Goal: Task Accomplishment & Management: Complete application form

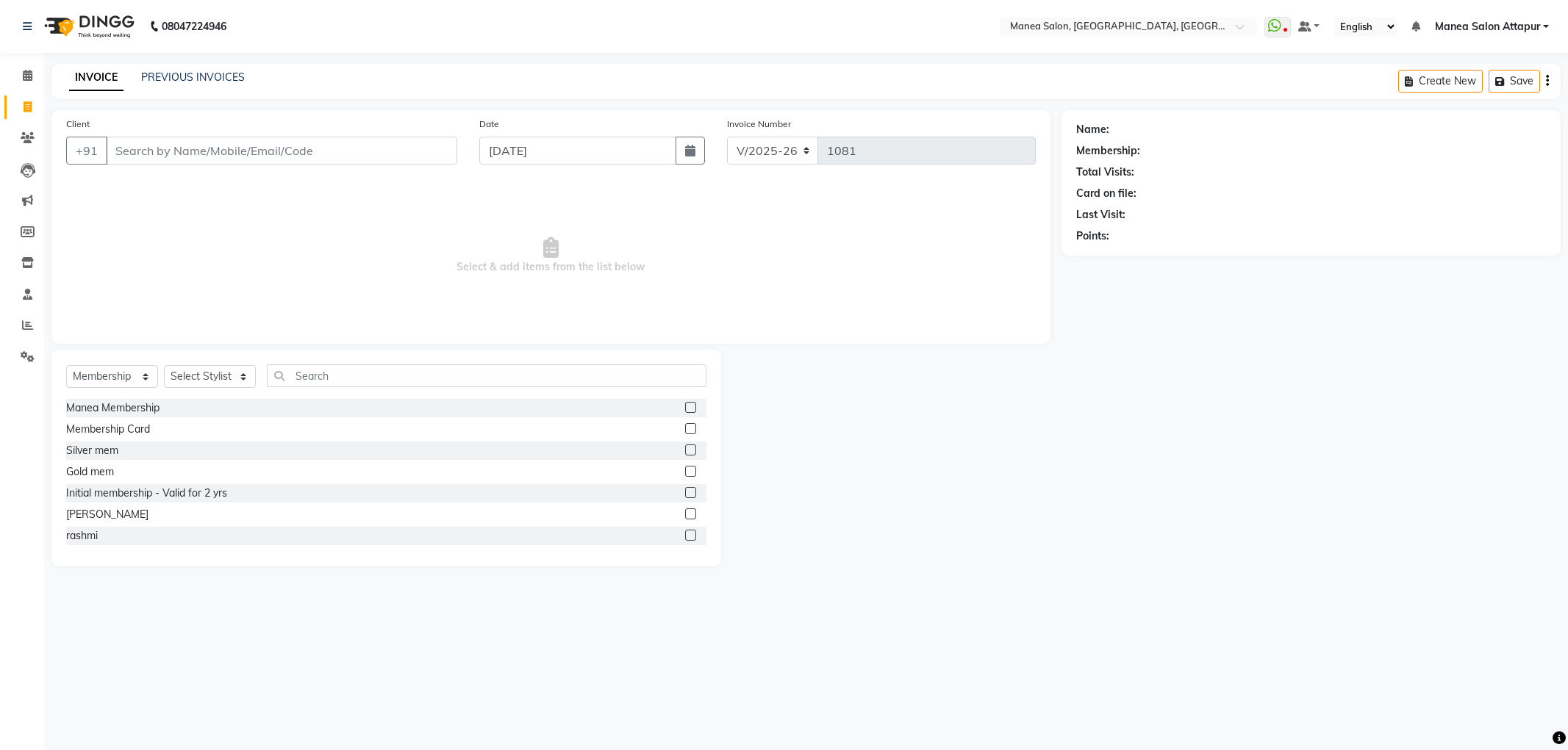
select select "6587"
select select "membership"
click at [292, 148] on input "Client" at bounding box center [281, 150] width 352 height 28
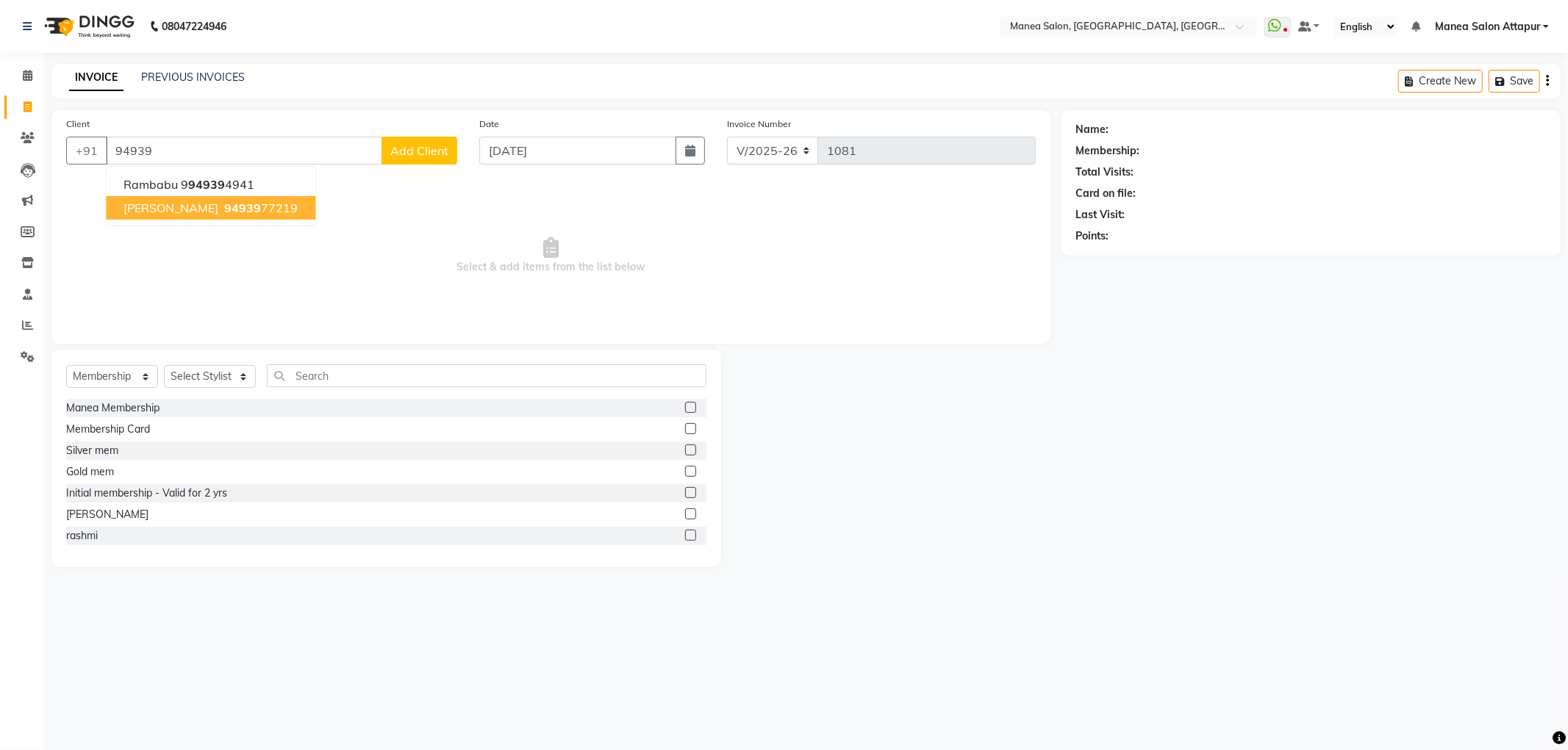
click at [180, 213] on span "[PERSON_NAME]" at bounding box center [170, 207] width 95 height 15
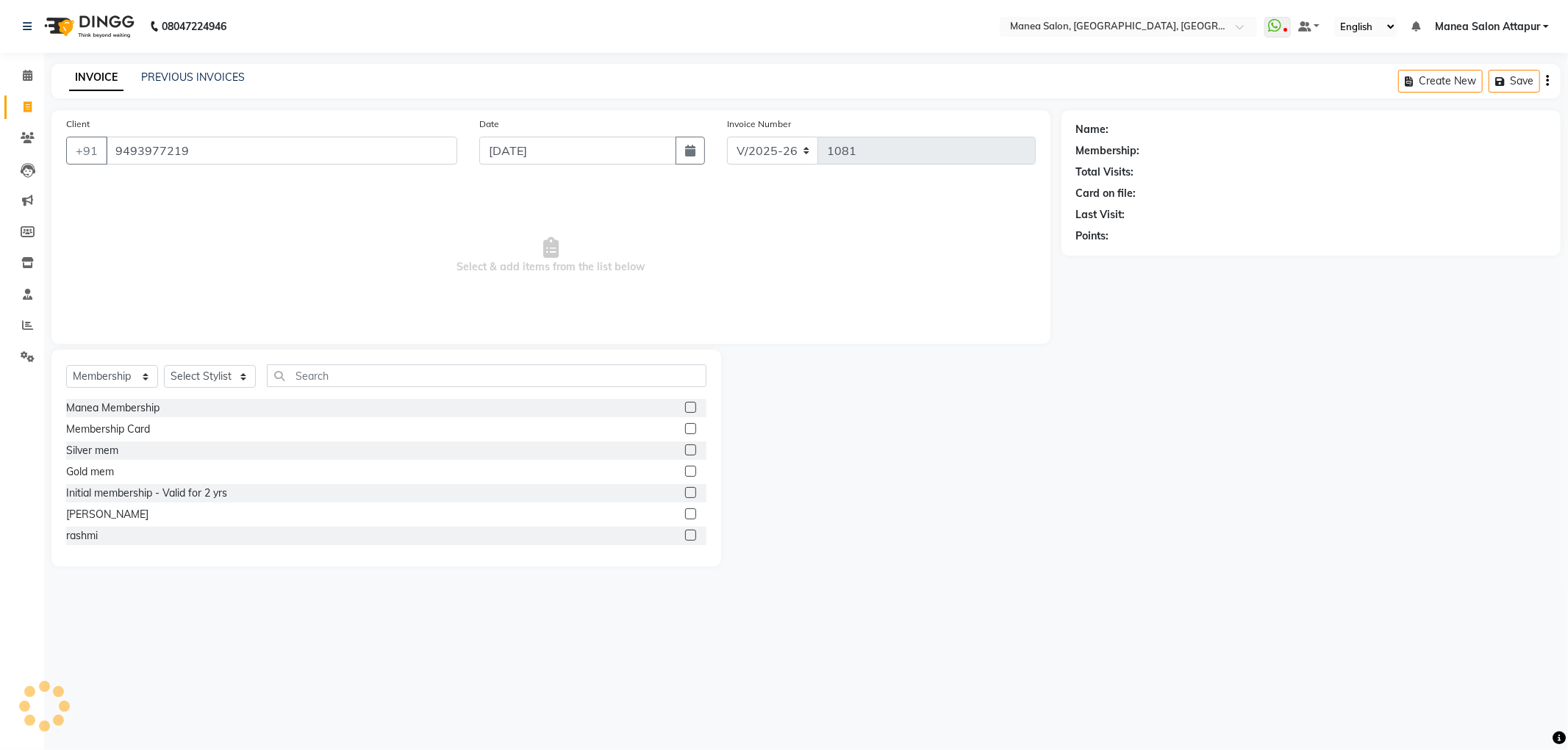
type input "9493977219"
select select "1: Object"
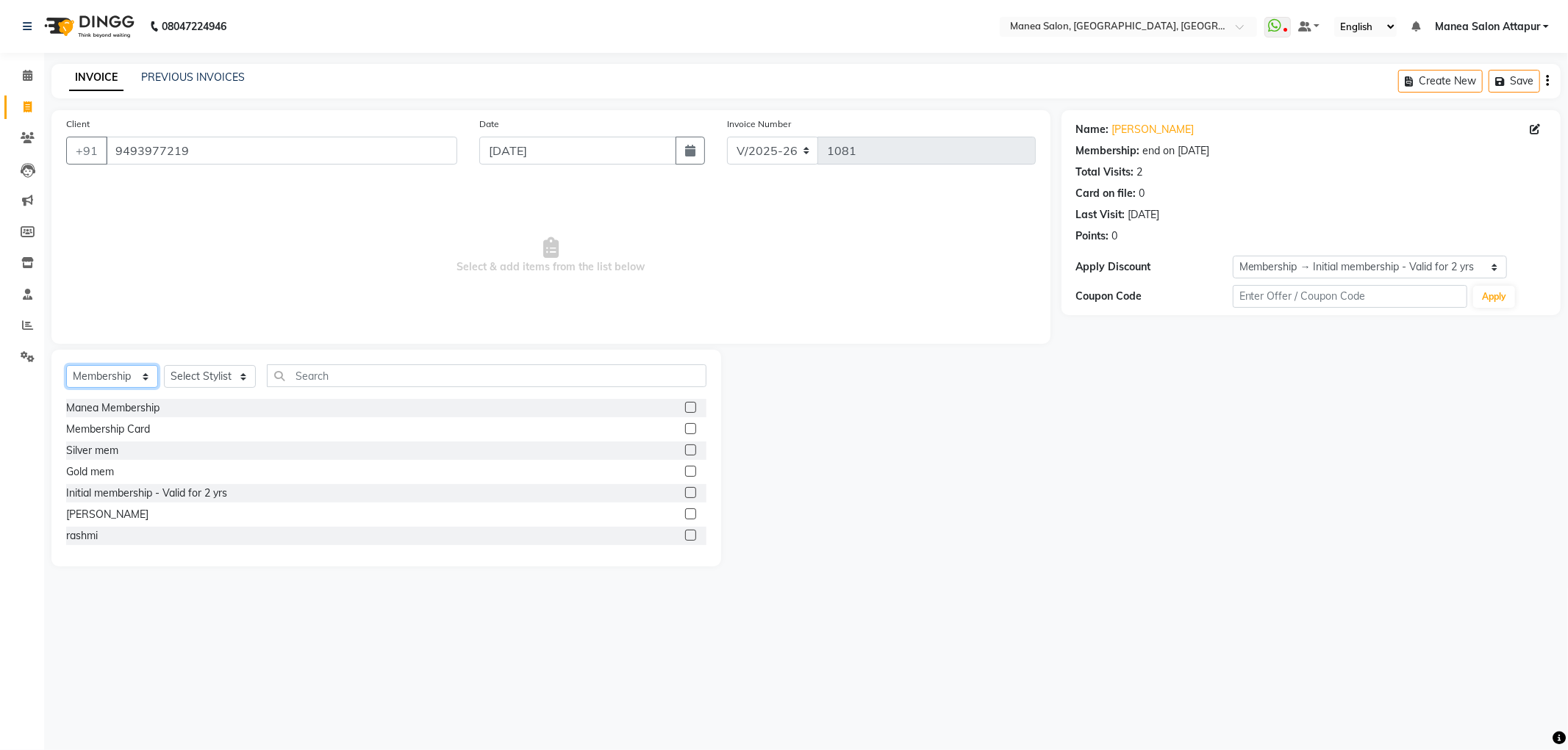
click at [129, 378] on select "Select Service Product Membership Package Voucher Prepaid Gift Card" at bounding box center [112, 376] width 92 height 22
select select "service"
click at [66, 366] on select "Select Service Product Membership Package Voucher Prepaid Gift Card" at bounding box center [112, 376] width 92 height 22
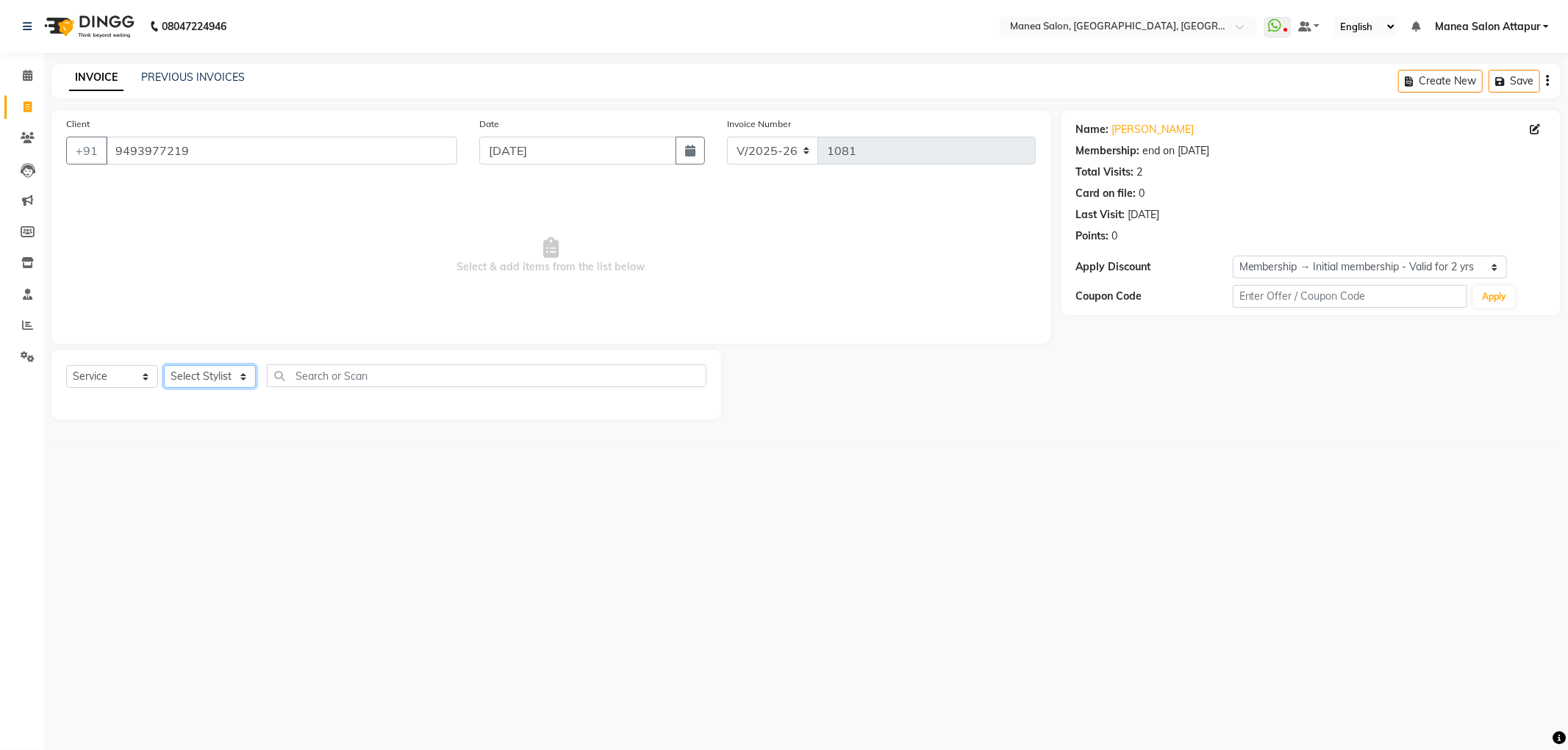
click at [200, 372] on select "Select Stylist Aryan Ashok [PERSON_NAME] [PERSON_NAME] [PERSON_NAME] [PERSON_NA…" at bounding box center [210, 376] width 92 height 22
select select "78234"
click at [164, 366] on select "Select Stylist Aryan Ashok [PERSON_NAME] [PERSON_NAME] [PERSON_NAME] [PERSON_NA…" at bounding box center [210, 376] width 92 height 22
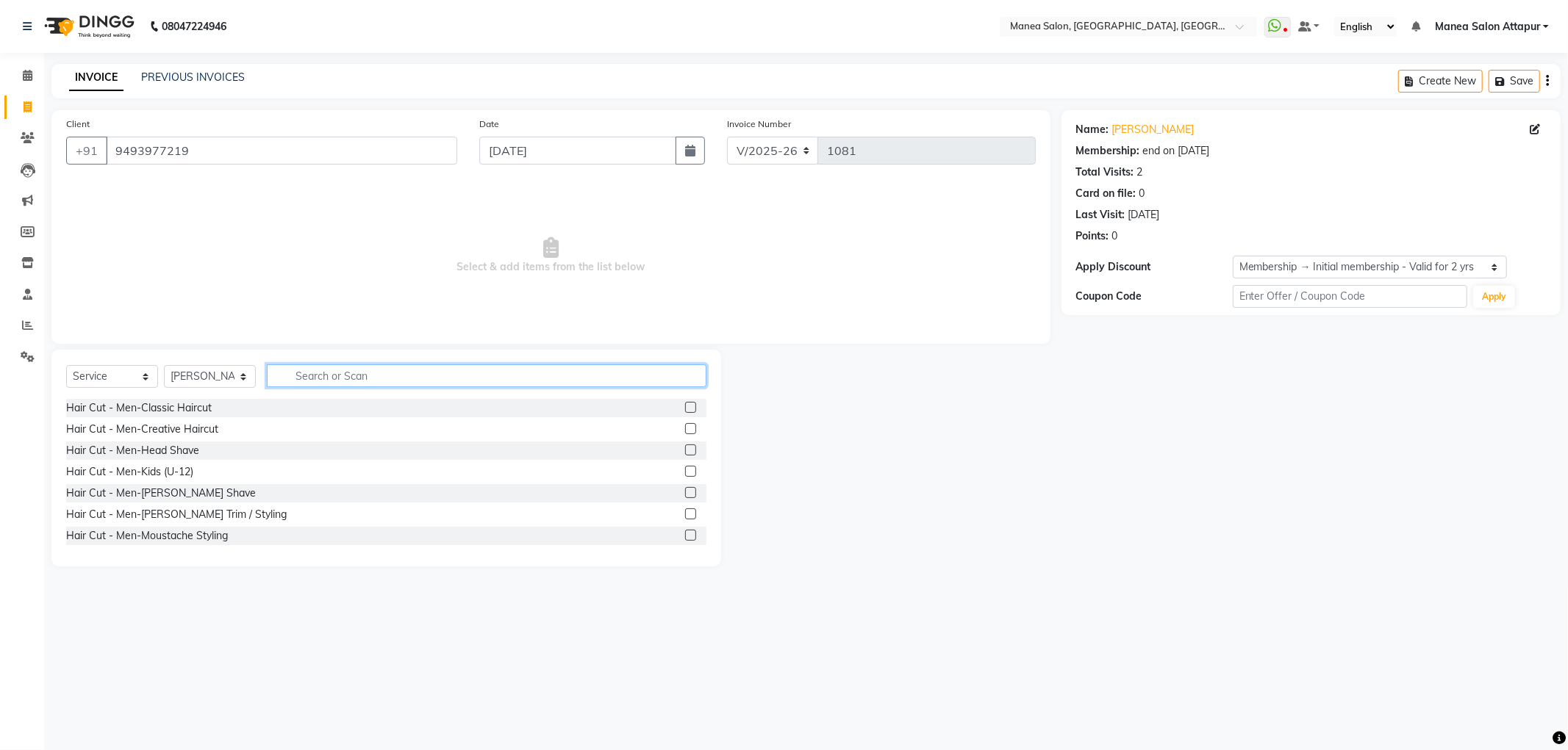
click at [314, 375] on input "text" at bounding box center [487, 375] width 440 height 22
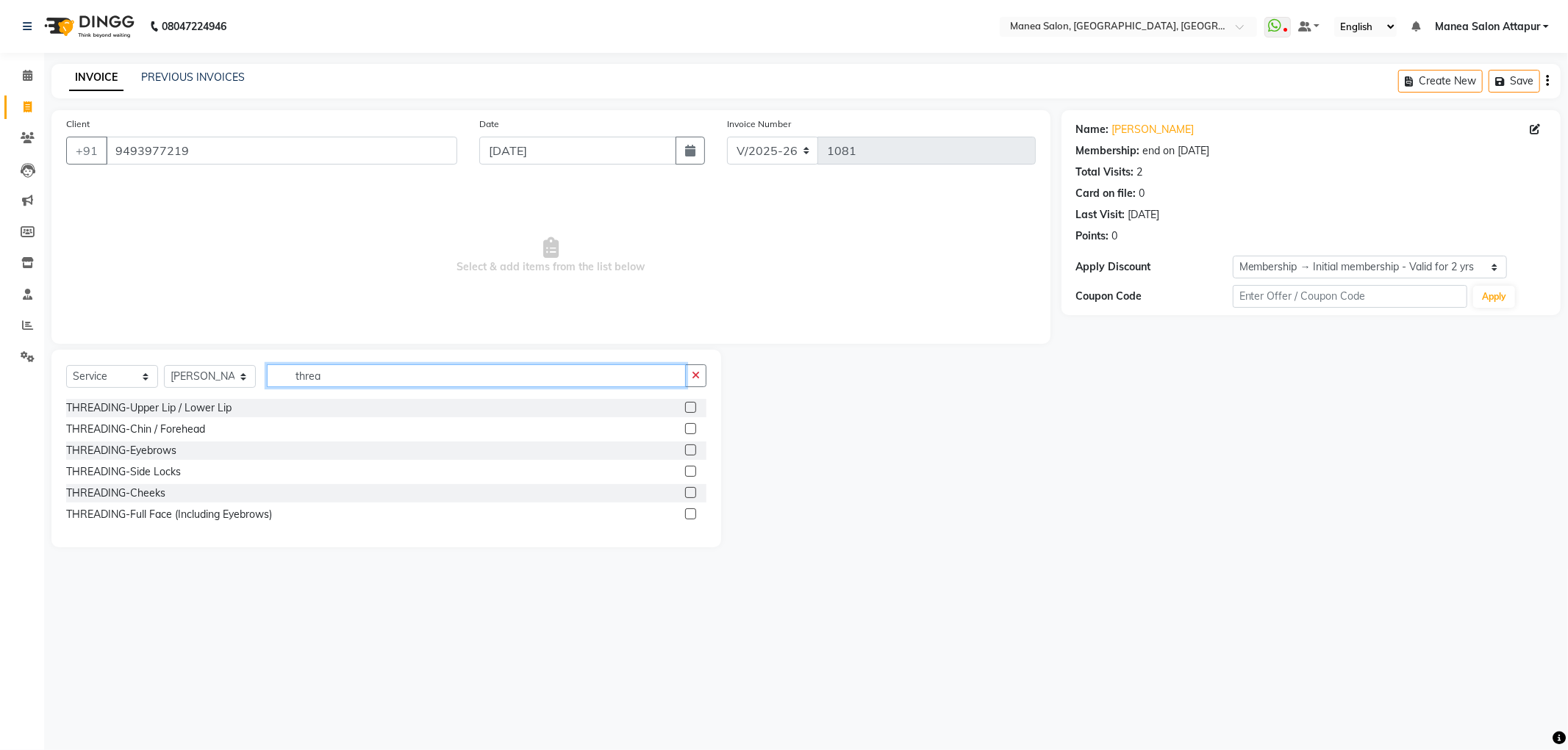
type input "threa"
click at [688, 402] on label at bounding box center [690, 407] width 11 height 11
click at [688, 403] on input "checkbox" at bounding box center [690, 408] width 10 height 10
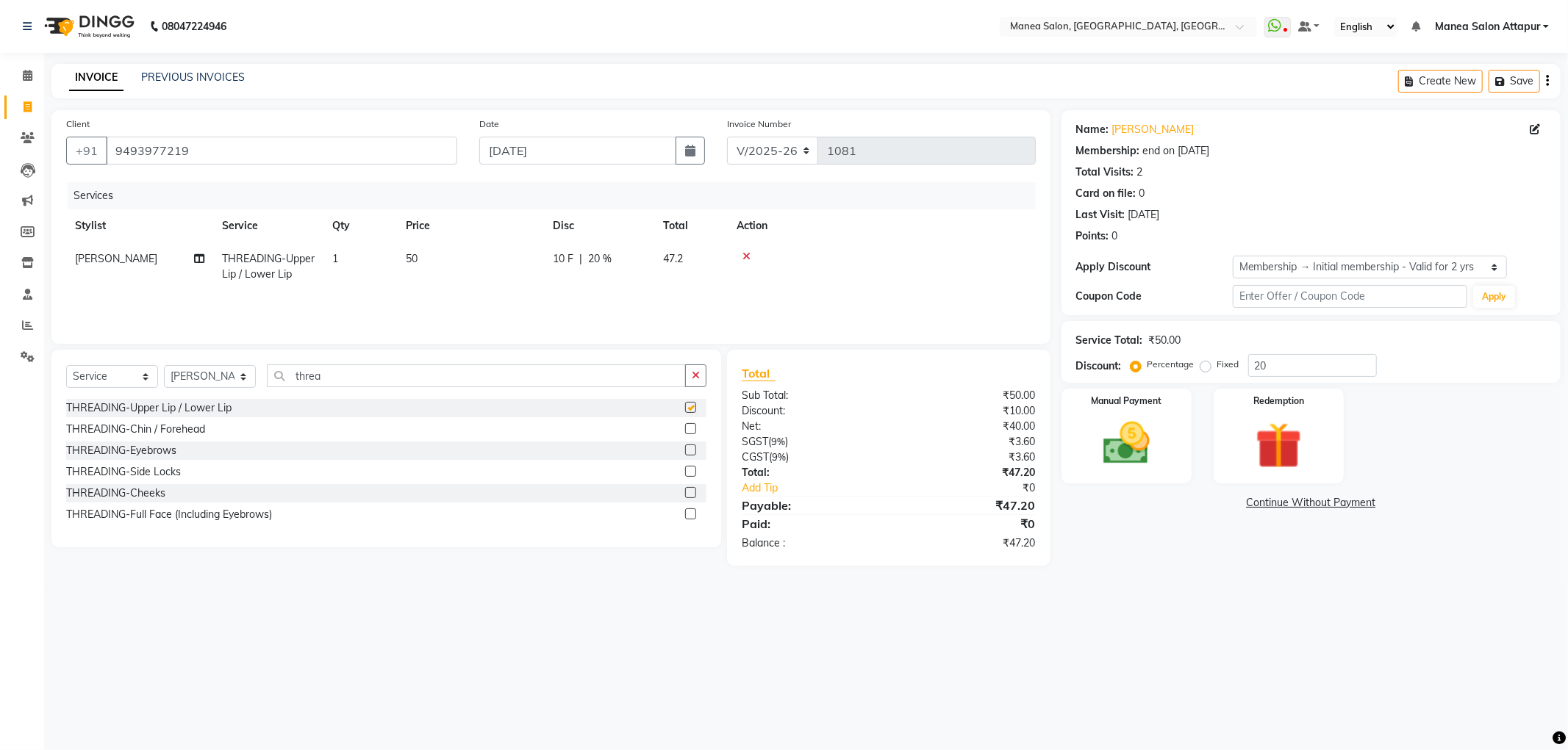
checkbox input "false"
click at [694, 449] on label at bounding box center [690, 449] width 11 height 11
click at [694, 449] on input "checkbox" at bounding box center [690, 451] width 10 height 10
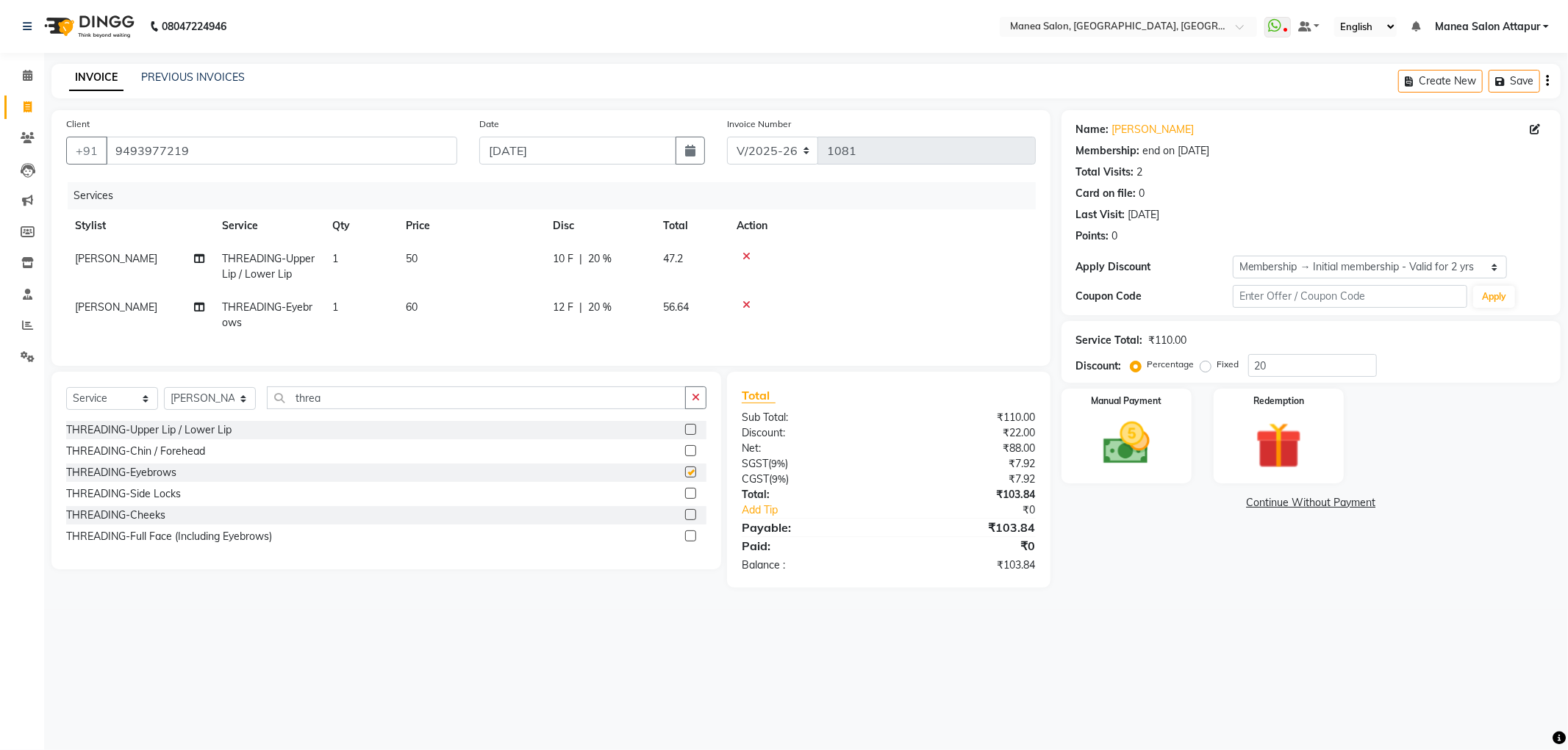
checkbox input "false"
click at [1168, 425] on div "Manual Payment" at bounding box center [1125, 436] width 135 height 99
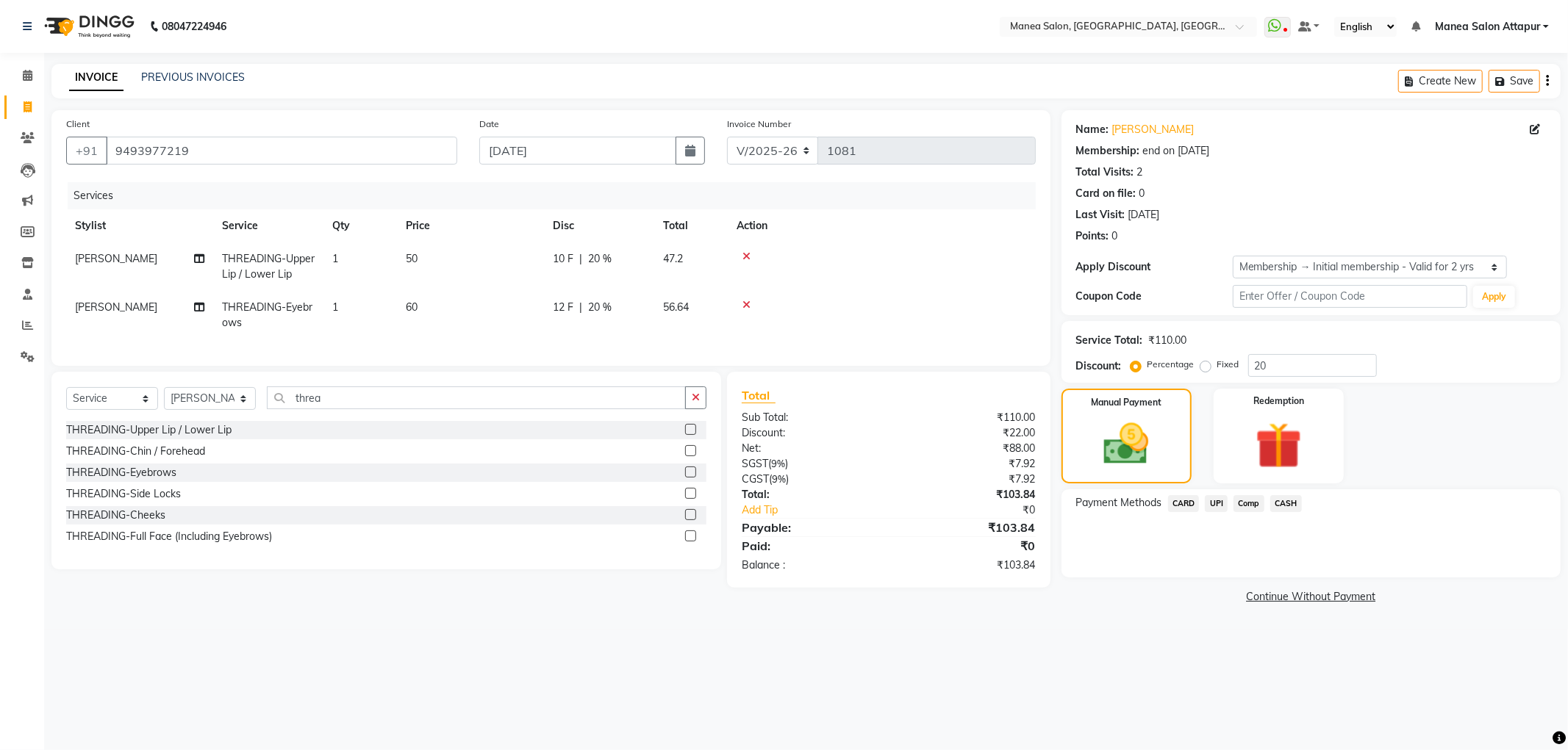
click at [1220, 500] on span "UPI" at bounding box center [1215, 503] width 22 height 17
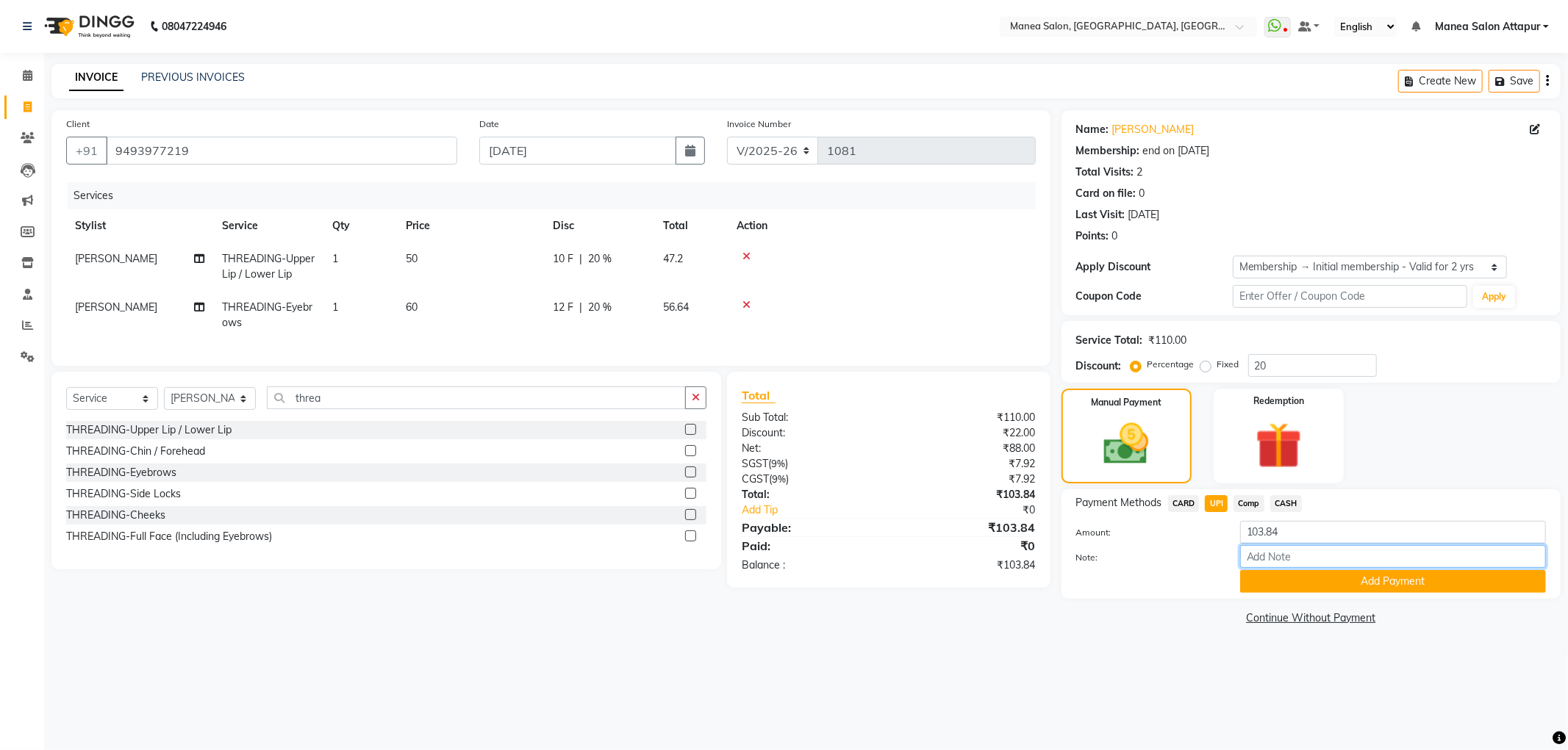
click at [1292, 564] on input "Note:" at bounding box center [1392, 556] width 306 height 22
type input "Salon Account"
click at [686, 408] on button "button" at bounding box center [696, 397] width 21 height 22
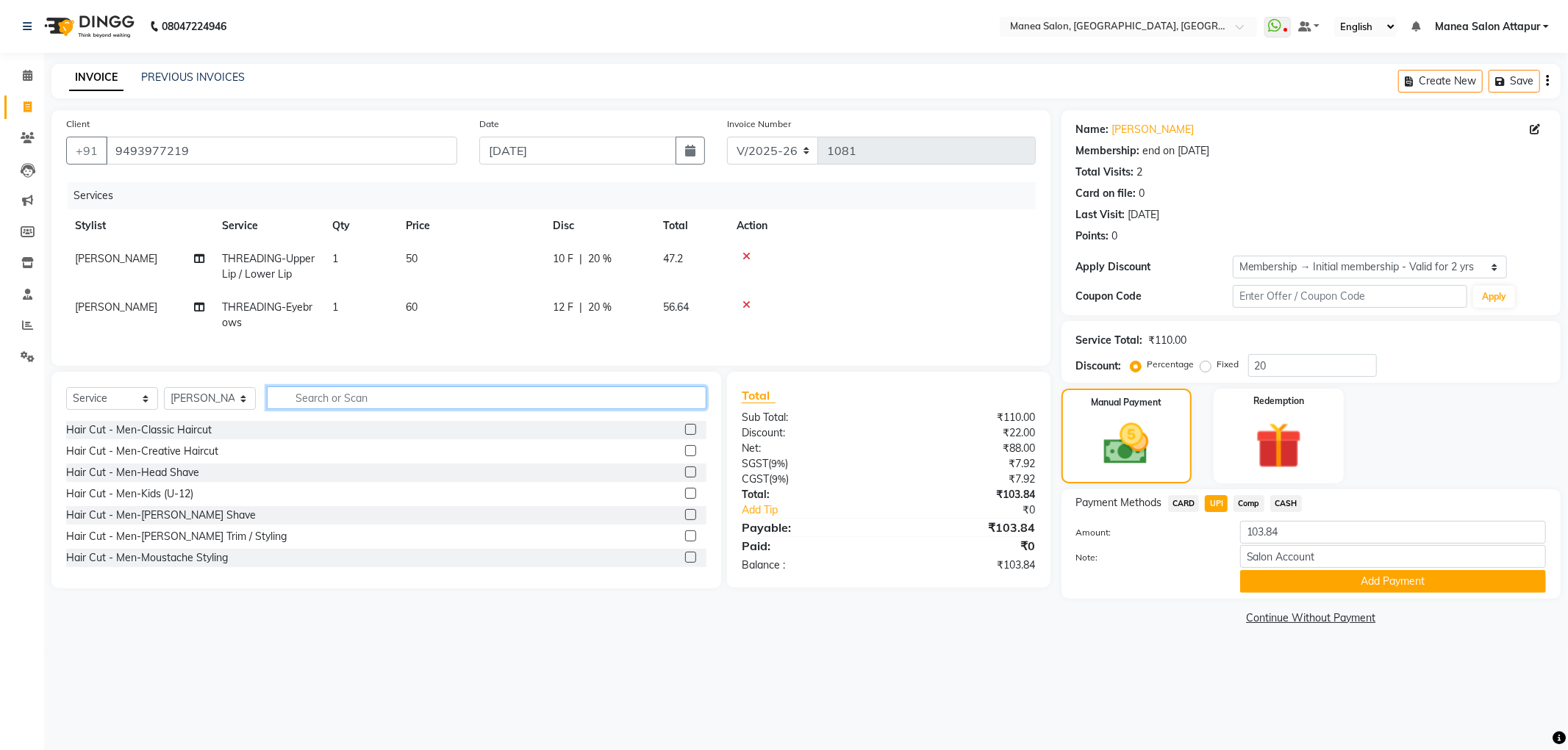
click at [318, 408] on input "text" at bounding box center [487, 397] width 440 height 22
type input "faci"
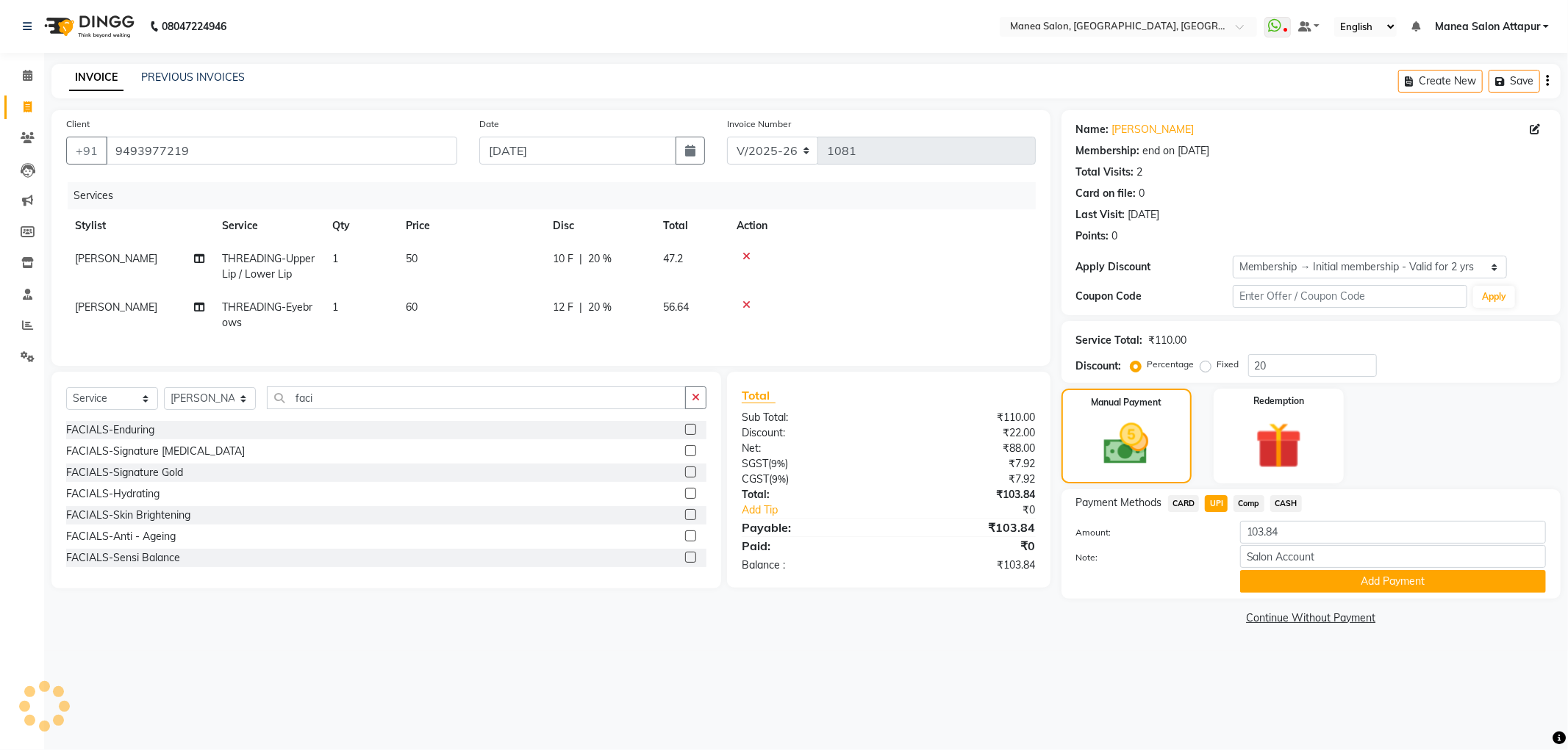
click at [685, 541] on div at bounding box center [696, 536] width 21 height 19
click at [685, 541] on label at bounding box center [690, 535] width 11 height 11
click at [685, 541] on input "checkbox" at bounding box center [690, 537] width 10 height 10
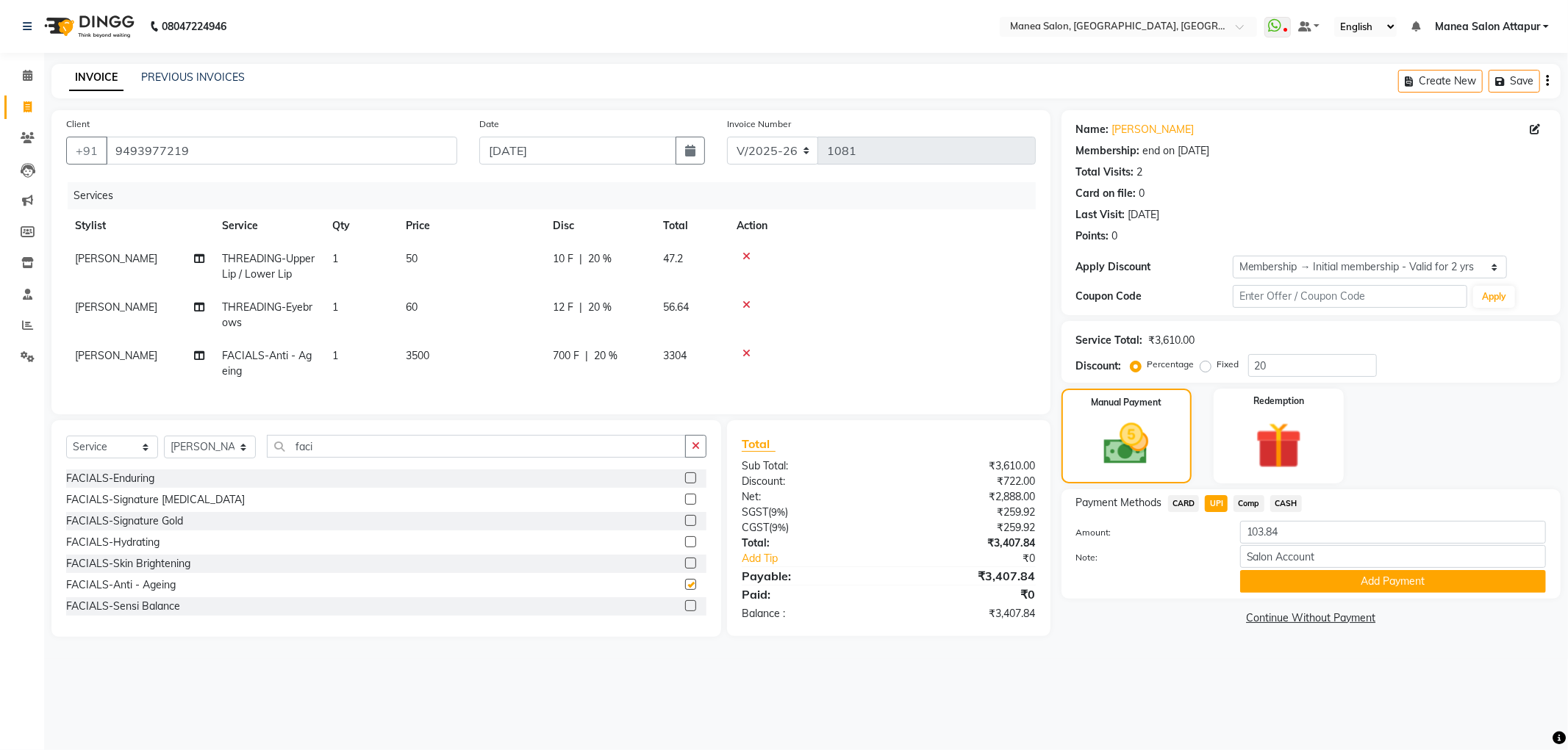
checkbox input "false"
click at [746, 353] on icon at bounding box center [746, 354] width 8 height 11
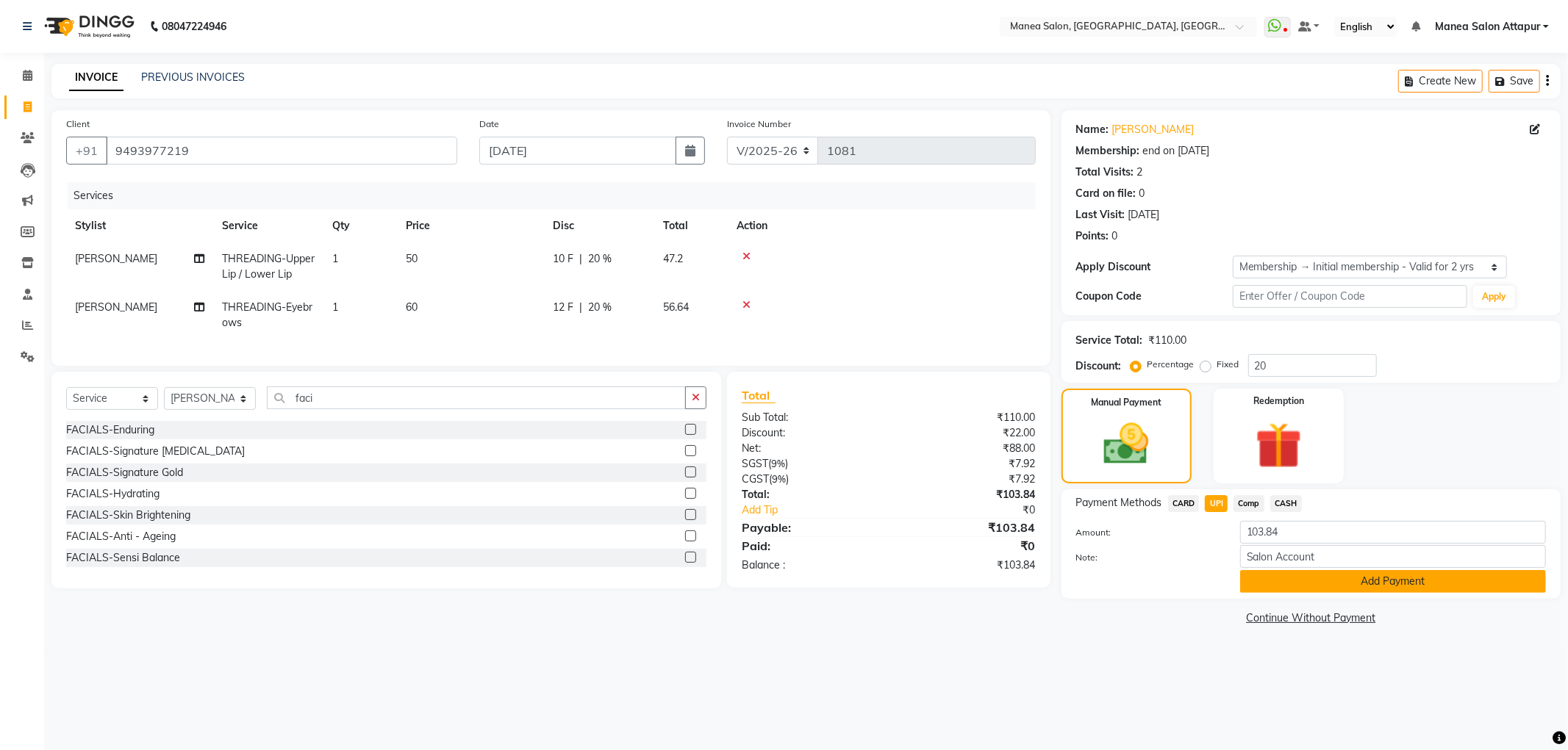
click at [1391, 580] on button "Add Payment" at bounding box center [1392, 581] width 306 height 22
